Goal: Task Accomplishment & Management: Manage account settings

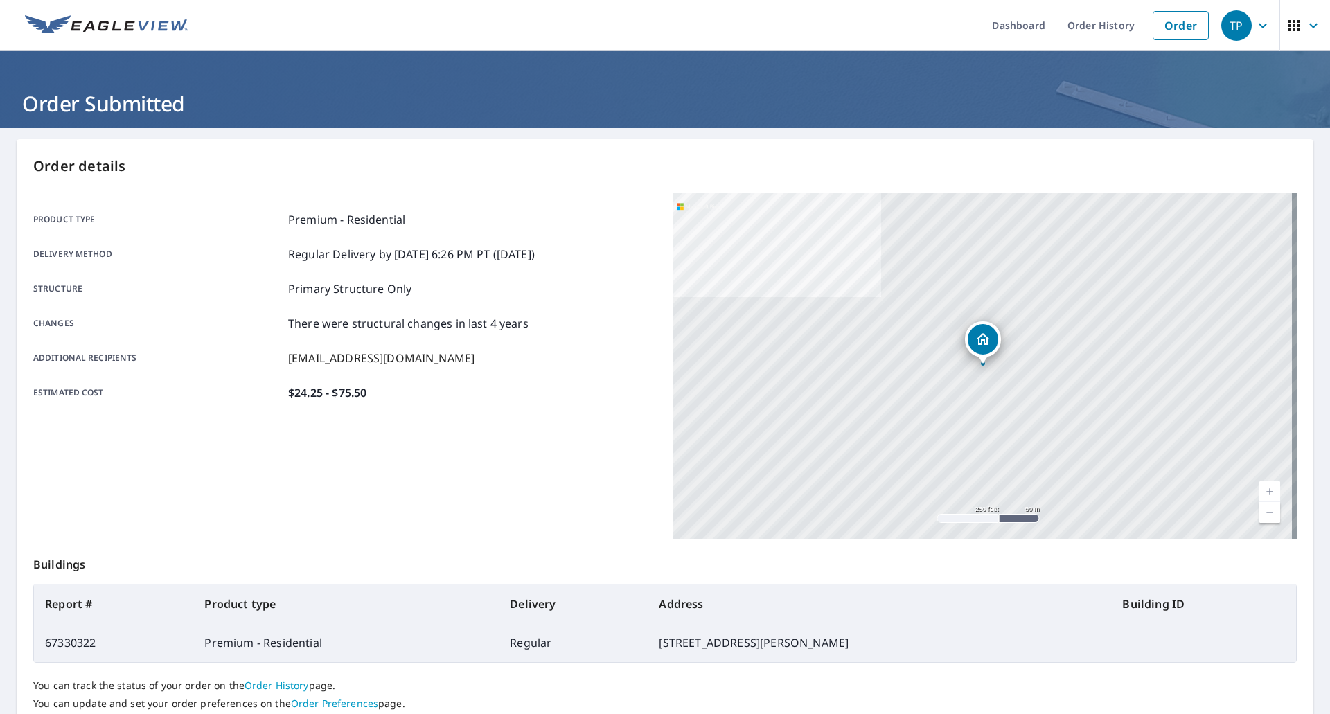
click at [1240, 24] on div "TP" at bounding box center [1236, 25] width 30 height 30
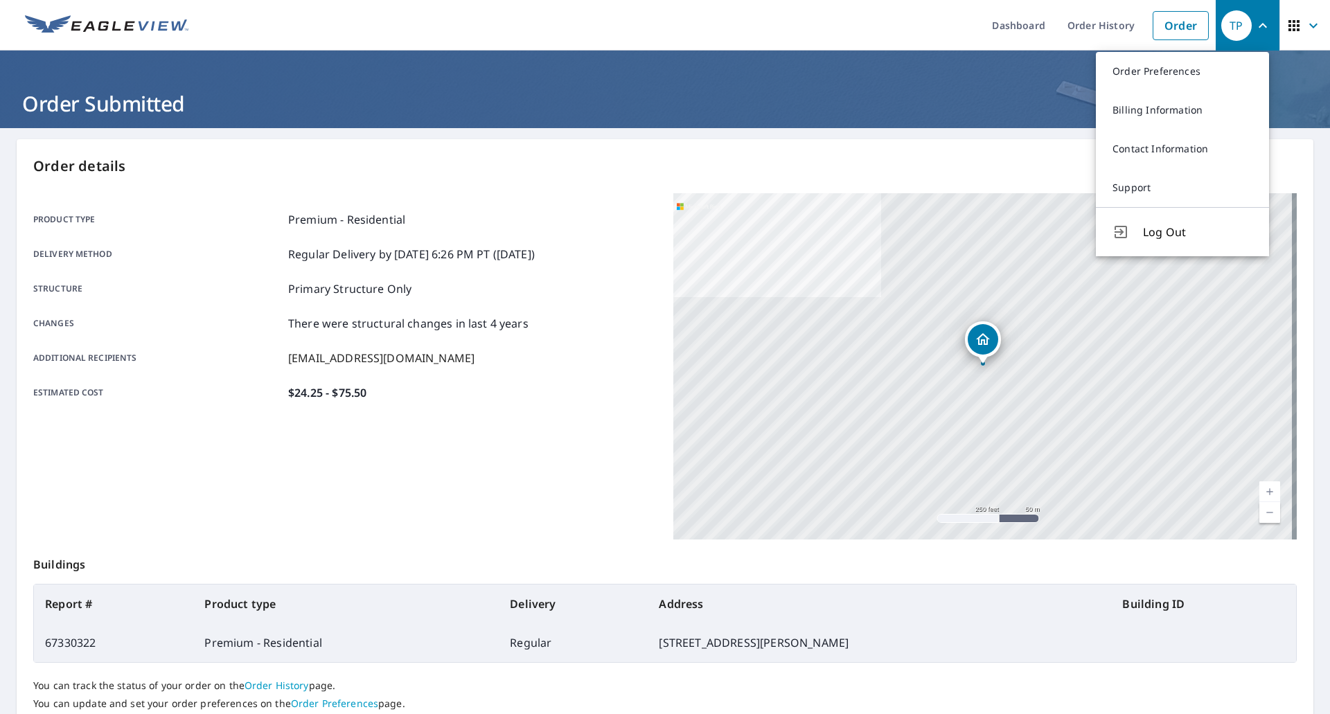
click at [1181, 103] on link "Billing Information" at bounding box center [1182, 110] width 173 height 39
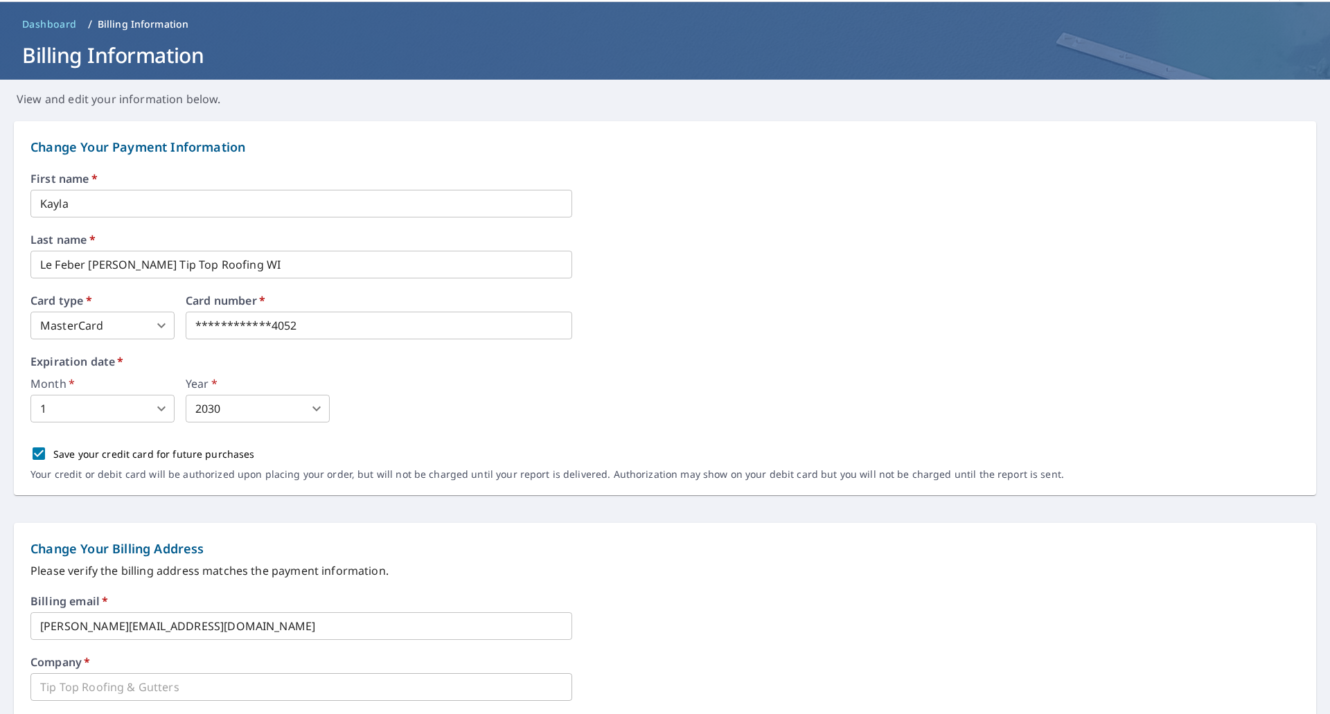
scroll to position [69, 0]
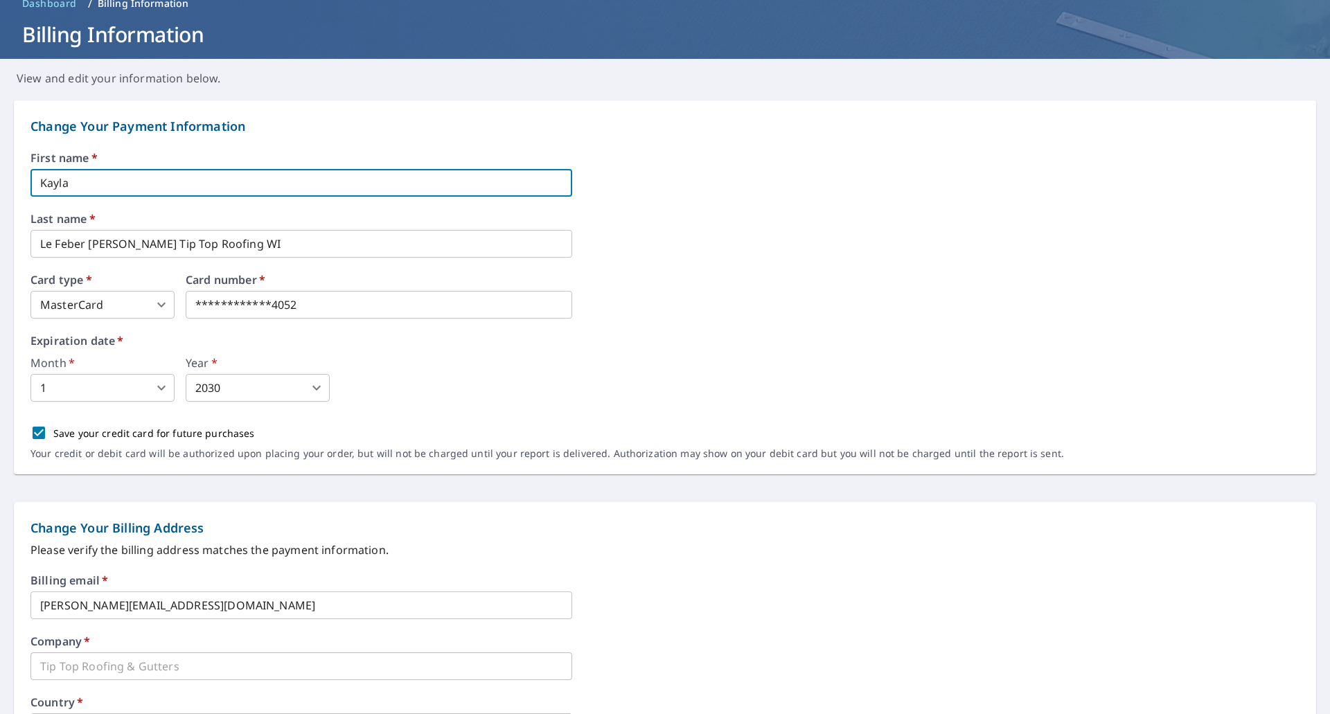
drag, startPoint x: 130, startPoint y: 181, endPoint x: 10, endPoint y: 185, distance: 119.9
click at [10, 185] on form "**********" at bounding box center [665, 572] width 1330 height 971
click at [186, 181] on input "[PERSON_NAME]" at bounding box center [301, 183] width 542 height 28
type input "[PERSON_NAME]"
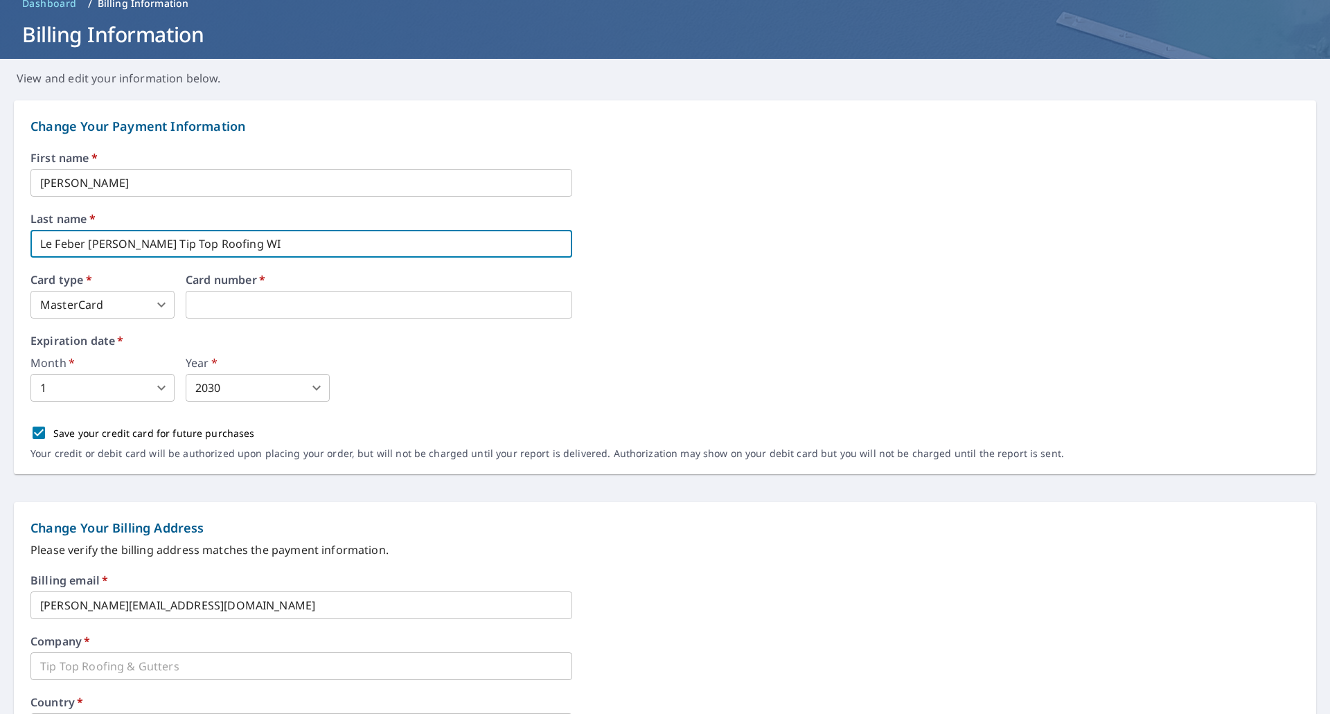
drag, startPoint x: 143, startPoint y: 242, endPoint x: 0, endPoint y: 229, distance: 144.0
click at [0, 229] on form "Change Your Payment Information First name   * [PERSON_NAME] ​ Last name   * Le…" at bounding box center [665, 572] width 1330 height 971
click at [164, 245] on input "Tip Top Roofing WI" at bounding box center [301, 244] width 542 height 28
type input "TIP TOP ROOFING WI LLC"
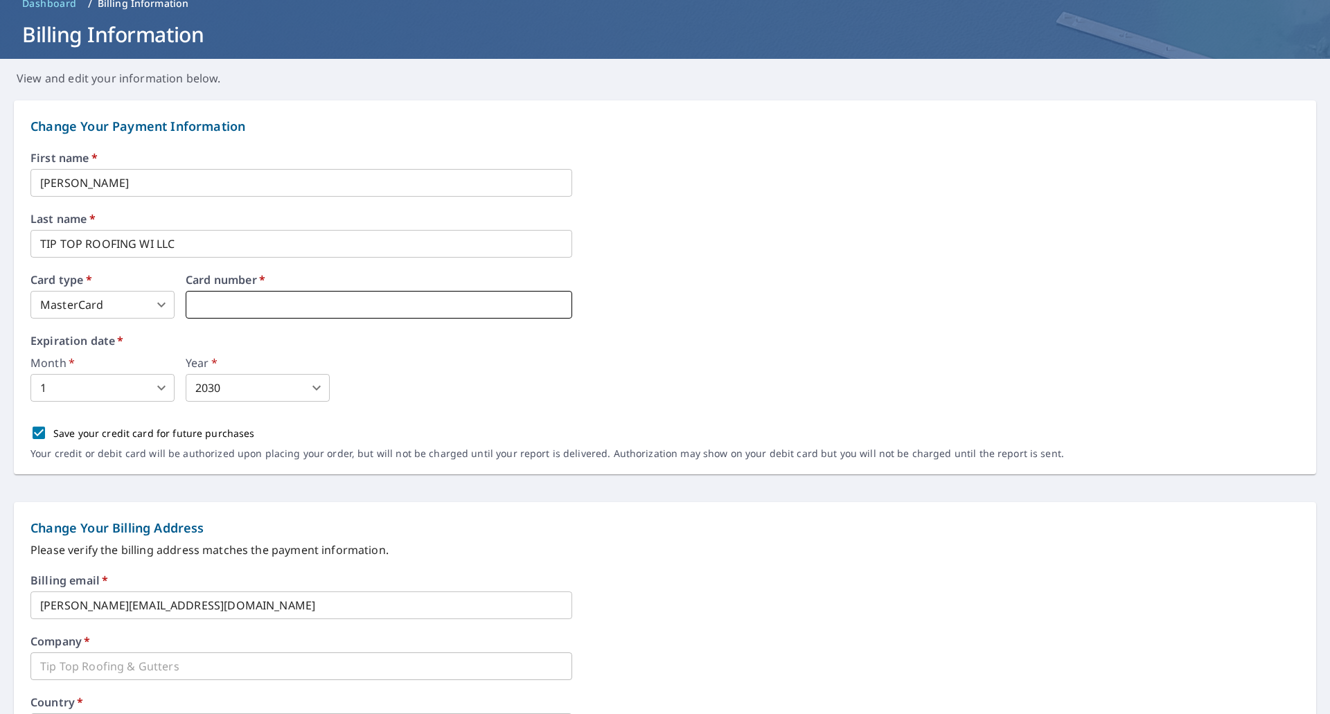
type input "2"
click at [162, 384] on body "TP TP Dashboard Order History Order TP Dashboard / Billing Information Billing …" at bounding box center [665, 357] width 1330 height 714
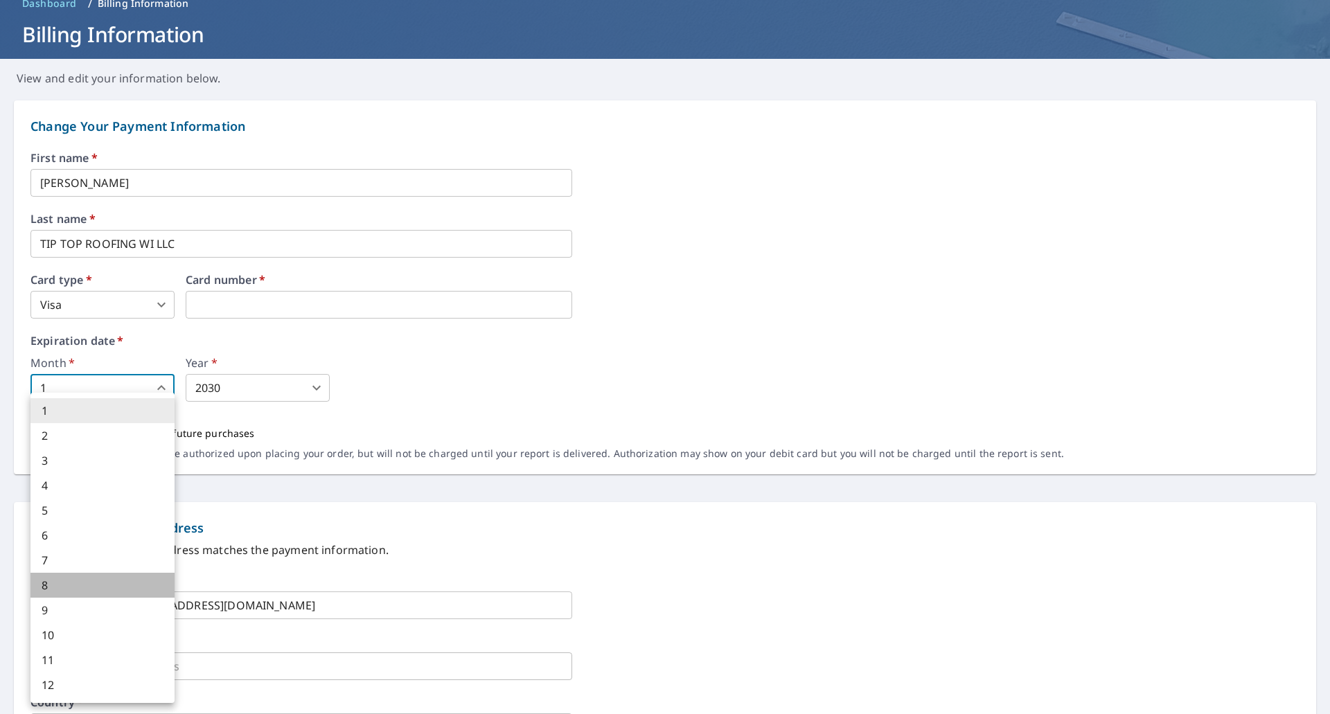
click at [63, 594] on li "8" at bounding box center [102, 585] width 144 height 25
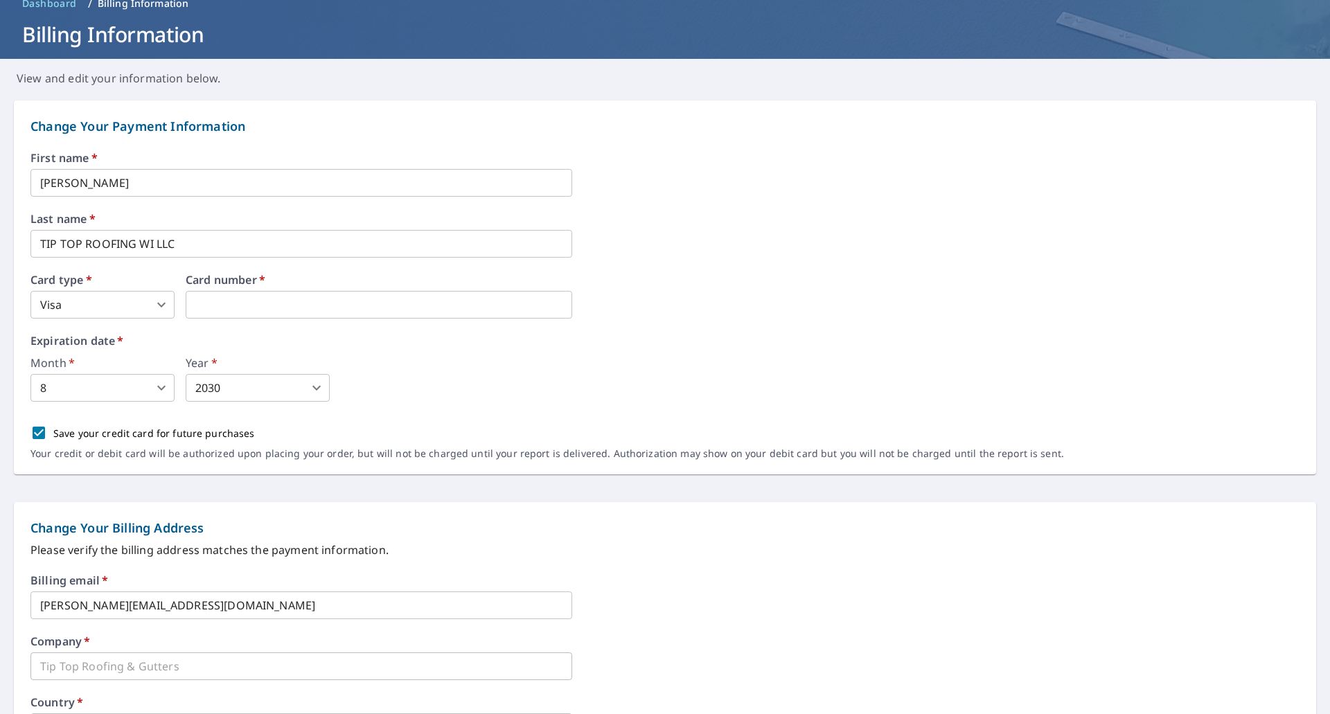
click at [181, 393] on div "Month   * 8 8 ​ Year   * 2030 2030 ​" at bounding box center [664, 379] width 1269 height 44
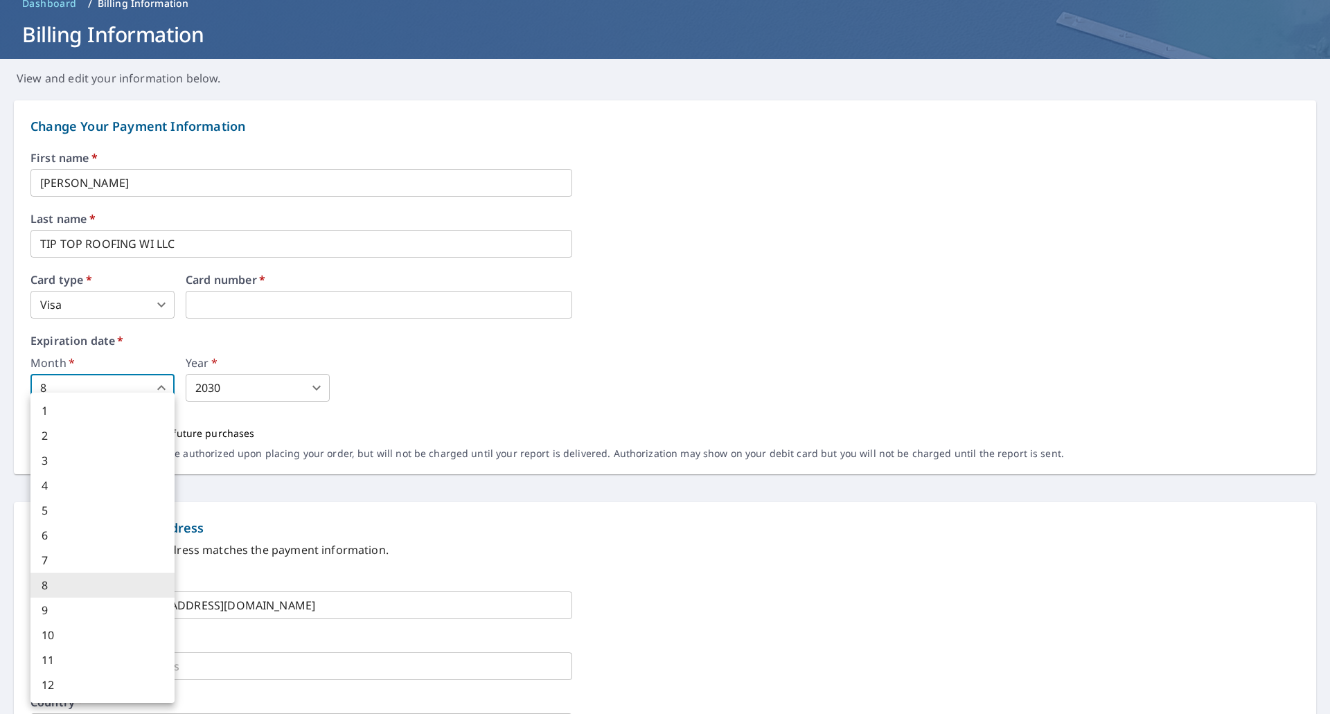
click at [158, 391] on body "TP TP Dashboard Order History Order TP Dashboard / Billing Information Billing …" at bounding box center [665, 357] width 1330 height 714
click at [66, 608] on li "9" at bounding box center [102, 610] width 144 height 25
type input "9"
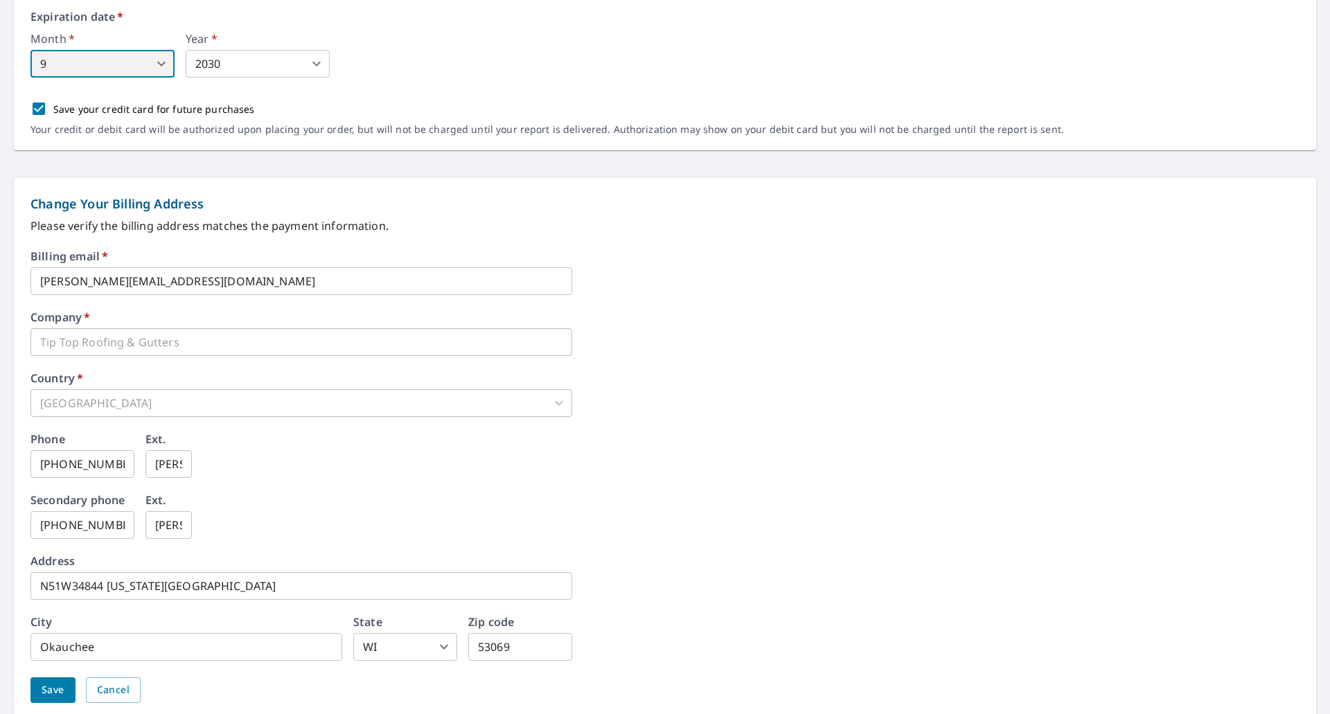
scroll to position [448, 0]
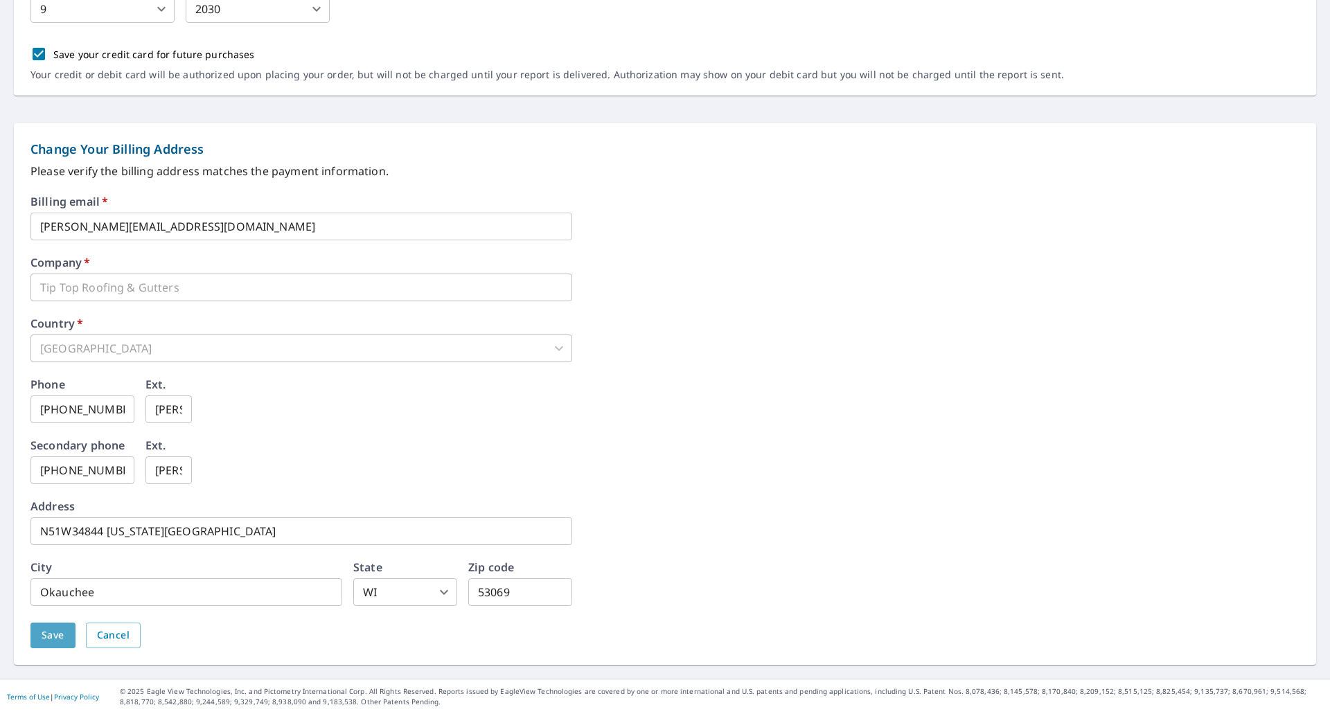
click at [43, 631] on span "Save" at bounding box center [53, 635] width 23 height 17
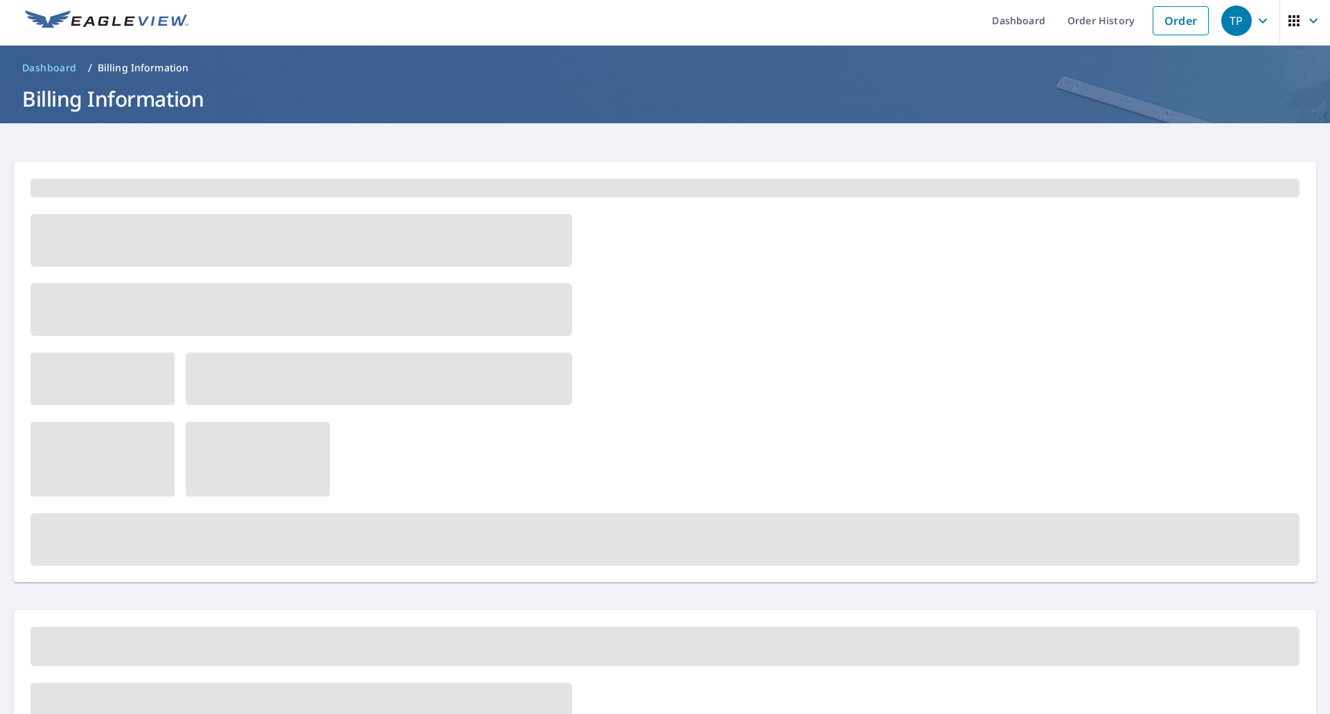
scroll to position [0, 0]
